Goal: Task Accomplishment & Management: Use online tool/utility

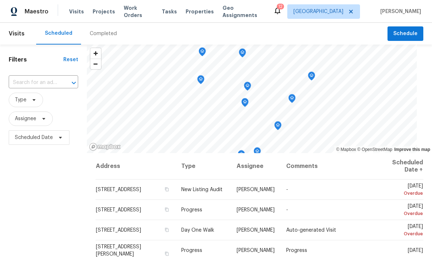
click at [58, 83] on input "text" at bounding box center [33, 82] width 49 height 11
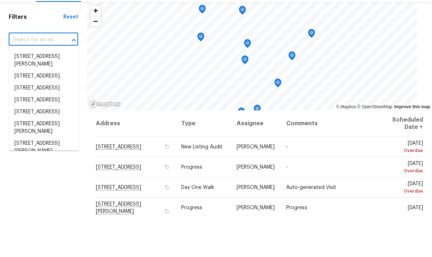
click at [49, 77] on input "text" at bounding box center [33, 82] width 49 height 11
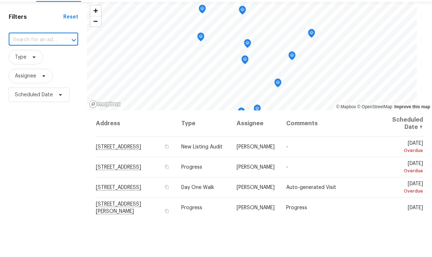
paste input "[STREET_ADDRESS]"
type input "[STREET_ADDRESS]"
click at [39, 93] on li "[STREET_ADDRESS]" at bounding box center [44, 99] width 70 height 12
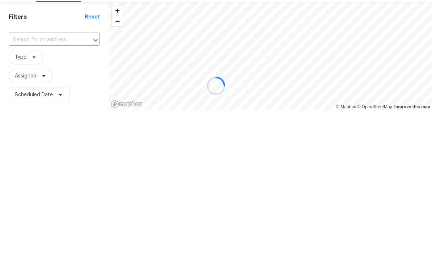
type input "[STREET_ADDRESS]"
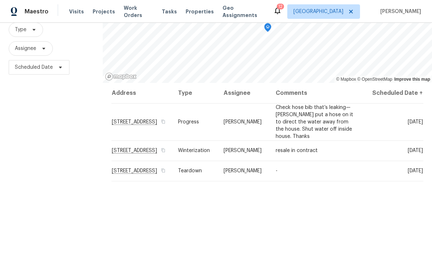
scroll to position [71, 0]
click at [0, 0] on icon at bounding box center [0, 0] width 0 height 0
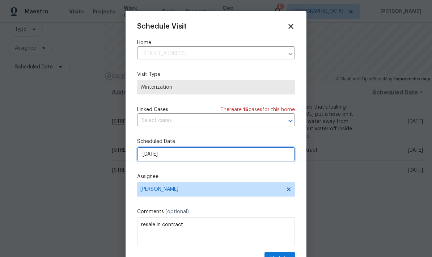
click at [222, 152] on input "[DATE]" at bounding box center [216, 154] width 158 height 14
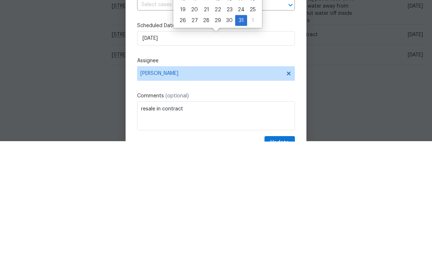
scroll to position [29, 0]
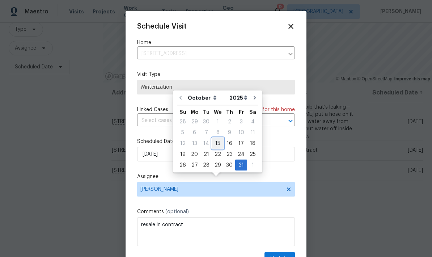
click at [220, 138] on div "15" at bounding box center [218, 143] width 12 height 10
type input "[DATE]"
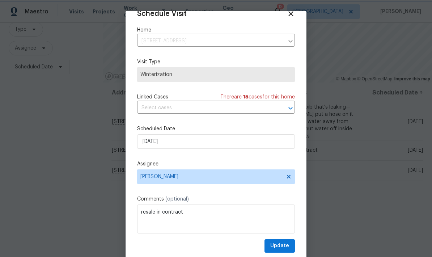
scroll to position [14, 0]
click at [287, 247] on span "Update" at bounding box center [280, 246] width 19 height 9
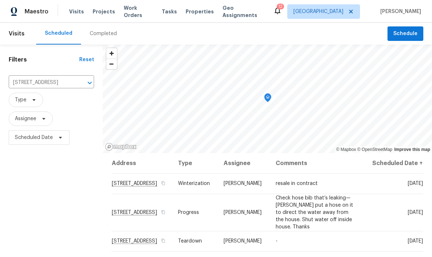
scroll to position [0, 0]
click at [0, 0] on icon at bounding box center [0, 0] width 0 height 0
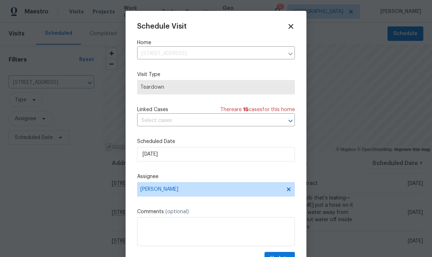
click at [299, 190] on div "Schedule Visit Home [STREET_ADDRESS] ​ Visit Type Teardown Linked Cases There a…" at bounding box center [216, 137] width 181 height 253
click at [288, 191] on icon at bounding box center [289, 190] width 4 height 4
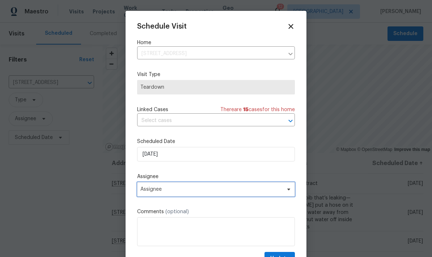
click at [248, 192] on span "Assignee" at bounding box center [212, 190] width 142 height 6
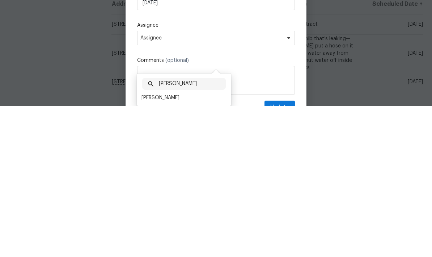
type input "[PERSON_NAME]"
click at [169, 246] on div "[PERSON_NAME]" at bounding box center [161, 249] width 38 height 7
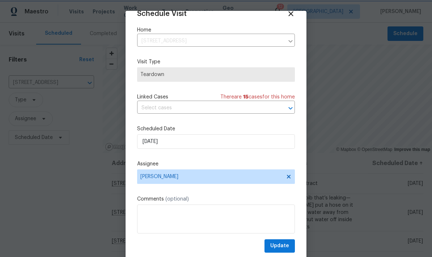
scroll to position [14, 0]
click at [285, 246] on span "Update" at bounding box center [280, 246] width 19 height 9
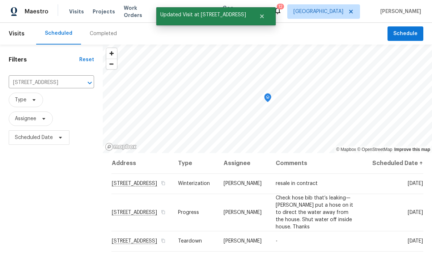
scroll to position [0, 0]
